Goal: Find specific page/section: Find specific page/section

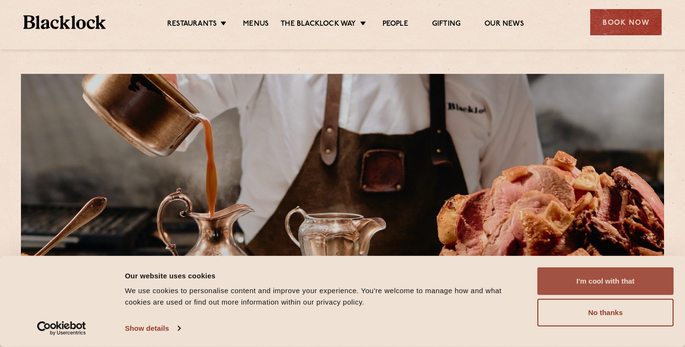
click at [563, 279] on button "I'm cool with that" at bounding box center [605, 281] width 136 height 28
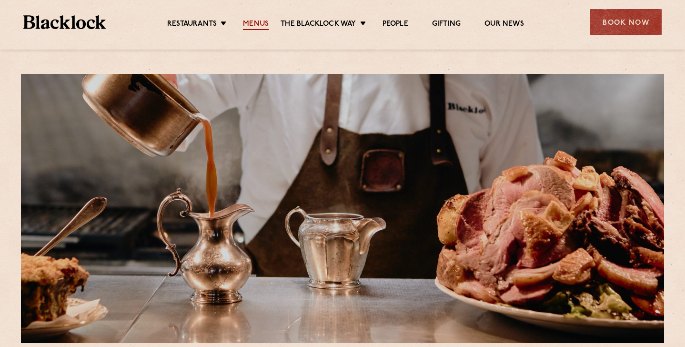
click at [262, 26] on link "Menus" at bounding box center [256, 25] width 26 height 10
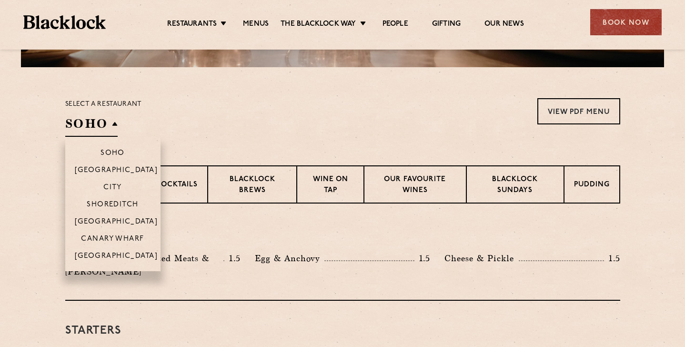
click at [104, 126] on h2 "SOHO" at bounding box center [91, 125] width 52 height 21
click at [122, 257] on p "[GEOGRAPHIC_DATA]" at bounding box center [116, 257] width 83 height 10
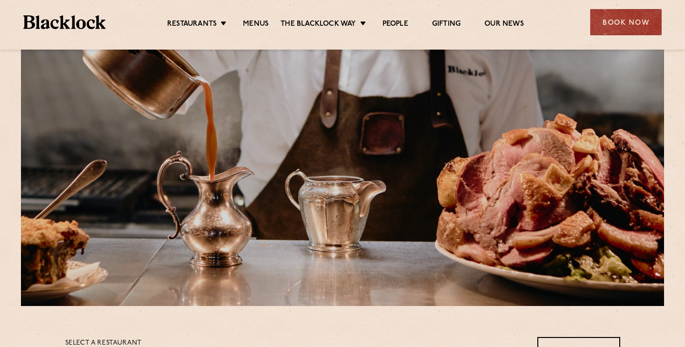
scroll to position [0, 0]
